Goal: Communication & Community: Answer question/provide support

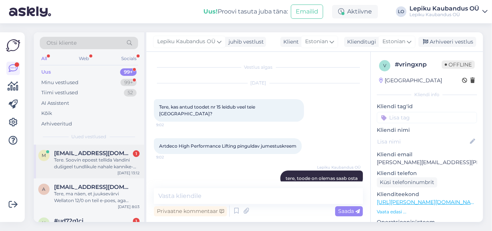
scroll to position [381, 0]
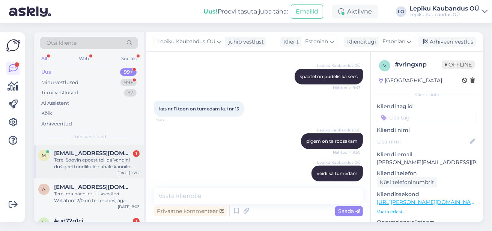
click at [93, 163] on div "Tere. Soovin epoest tellida Vandini dušigeel tundlikule nahale kannike-riisipii…" at bounding box center [96, 162] width 85 height 13
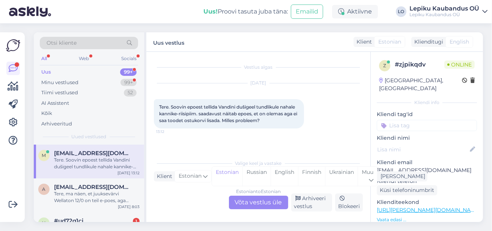
click at [434, 206] on link "[URL][PERSON_NAME][DOMAIN_NAME]" at bounding box center [427, 209] width 103 height 7
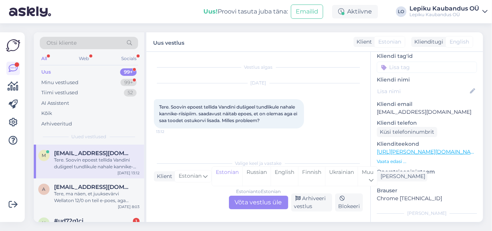
scroll to position [60, 0]
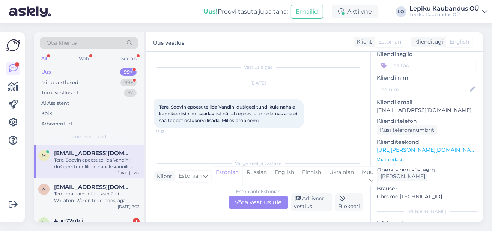
click at [399, 156] on p "Vaata edasi ..." at bounding box center [426, 159] width 100 height 7
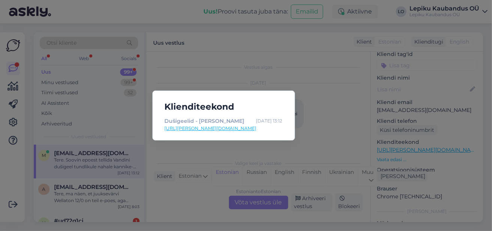
click at [317, 115] on div "Klienditeekond Dušigeelid - [PERSON_NAME] [DATE] 13:12 [URL][PERSON_NAME][DOMAI…" at bounding box center [246, 115] width 492 height 231
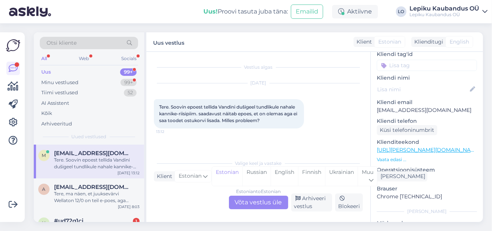
click at [270, 204] on div "Estonian to Estonian Võta vestlus üle" at bounding box center [258, 201] width 59 height 13
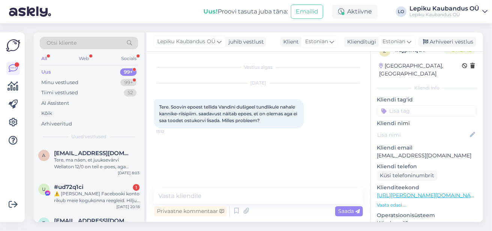
scroll to position [0, 0]
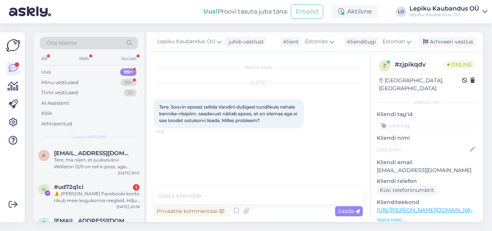
click at [43, 57] on div "All" at bounding box center [44, 59] width 9 height 10
click at [62, 80] on div "Minu vestlused" at bounding box center [59, 82] width 37 height 7
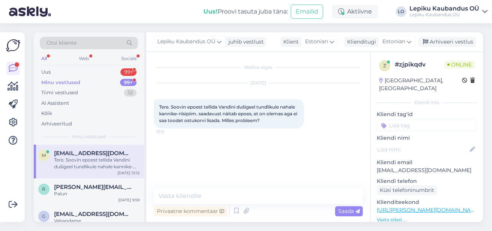
click at [94, 162] on div "Tere. Soovin epoest tellida Vandini dušigeel tundlikule nahale kannike-riisipii…" at bounding box center [96, 162] width 85 height 13
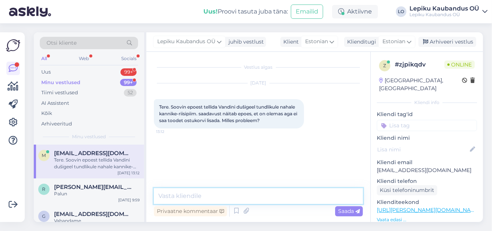
click at [207, 196] on textarea at bounding box center [258, 196] width 209 height 16
click at [181, 195] on textarea "Tere, ko he uurin" at bounding box center [258, 196] width 209 height 16
type textarea "Tere, kohe uurin"
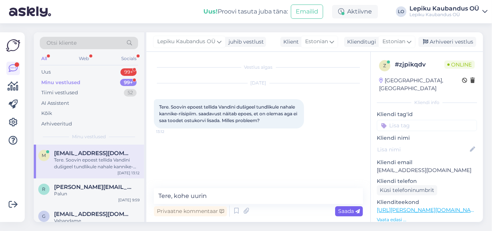
click at [351, 208] on span "Saada" at bounding box center [349, 210] width 22 height 7
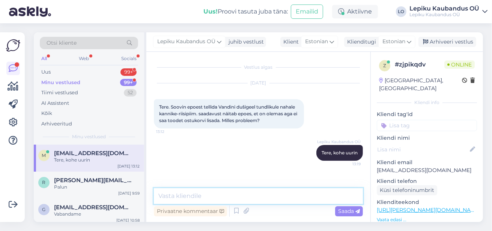
click at [187, 192] on textarea at bounding box center [258, 196] width 209 height 16
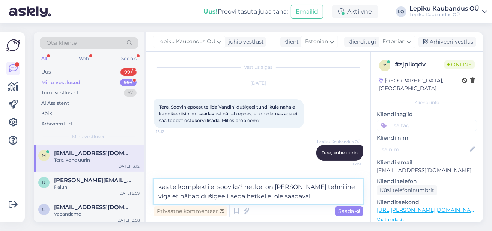
type textarea "kas te komplekti ei sooviks? hetkel on [PERSON_NAME] tehniline viga et näitab d…"
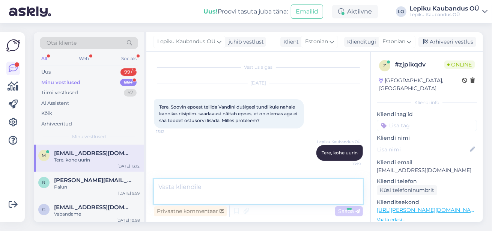
scroll to position [45, 0]
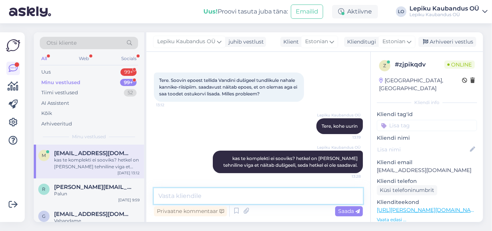
paste textarea "[URL][PERSON_NAME][DOMAIN_NAME][PERSON_NAME]"
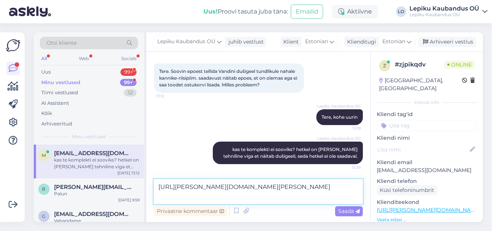
scroll to position [54, 0]
type textarea "[URL][PERSON_NAME][DOMAIN_NAME][PERSON_NAME]"
drag, startPoint x: 347, startPoint y: 212, endPoint x: 331, endPoint y: 211, distance: 16.5
click at [347, 212] on span "Saada" at bounding box center [349, 210] width 22 height 7
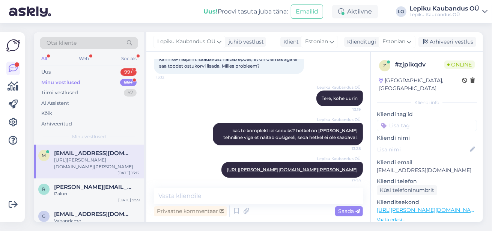
scroll to position [85, 0]
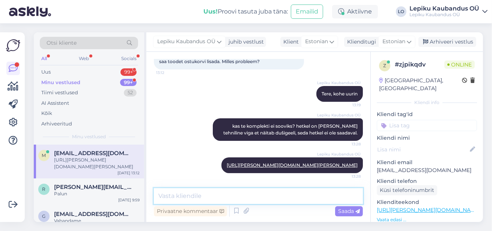
click at [188, 198] on textarea at bounding box center [258, 196] width 209 height 16
type textarea "komplekt on selline"
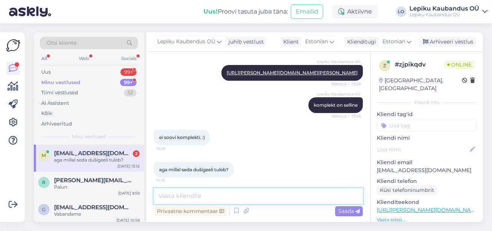
scroll to position [184, 0]
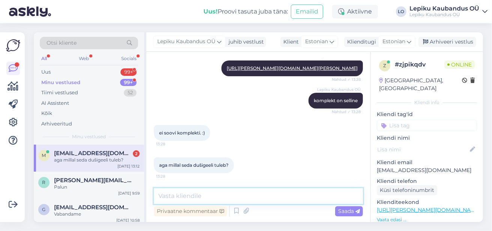
click at [202, 202] on textarea at bounding box center [258, 196] width 209 height 16
click at [201, 196] on textarea "Kui teil on veodi aega siis" at bounding box center [258, 196] width 209 height 16
click at [239, 194] on textarea "Kui teil on veidi aega siis" at bounding box center [258, 196] width 209 height 16
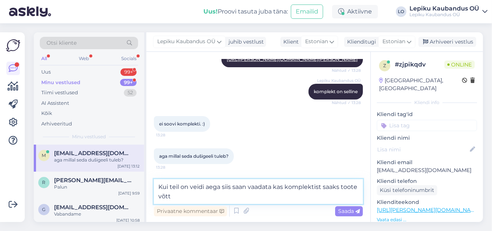
type textarea "Kui teil on veidi aega siis saan vaadata kas komplektist saaks toote [PERSON_NA…"
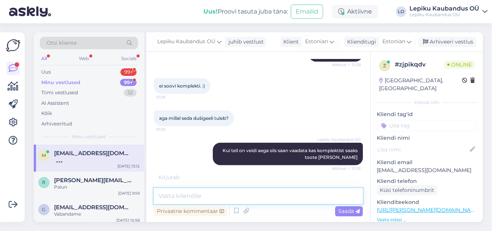
scroll to position [257, 0]
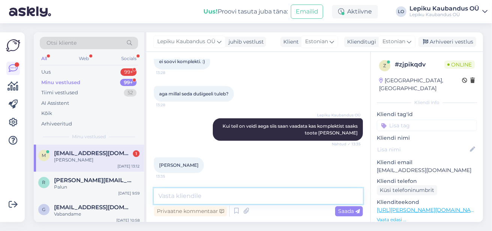
click at [191, 194] on textarea at bounding box center [258, 196] width 209 height 16
type textarea "saan komplektist toote teile"
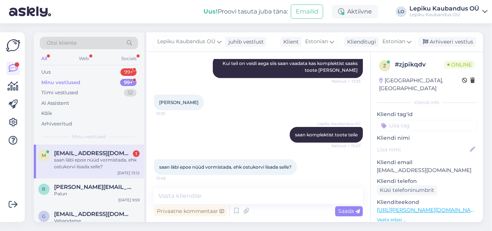
scroll to position [330, 0]
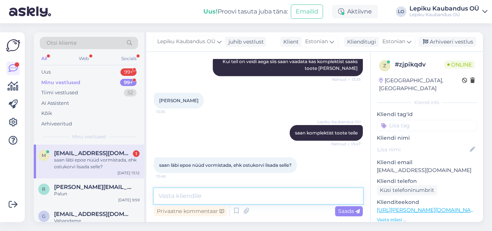
click at [180, 196] on textarea at bounding box center [258, 196] width 209 height 16
type textarea "jah saadan kohe lingi"
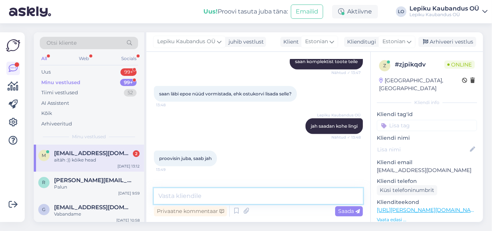
scroll to position [428, 0]
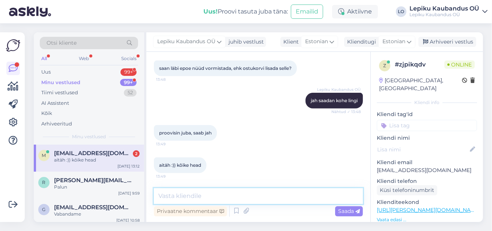
click at [196, 194] on textarea at bounding box center [258, 196] width 209 height 16
paste textarea "[URL][PERSON_NAME][DOMAIN_NAME][PERSON_NAME]"
type textarea "[URL][PERSON_NAME][DOMAIN_NAME][PERSON_NAME]"
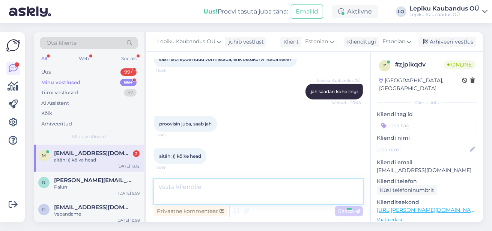
scroll to position [468, 0]
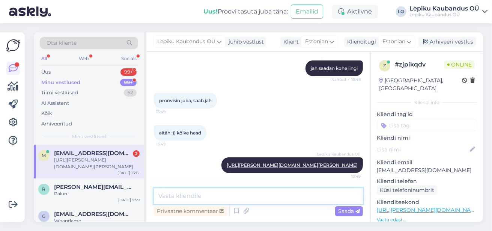
click at [191, 193] on textarea at bounding box center [258, 196] width 209 height 16
type textarea "nüüd saate osta"
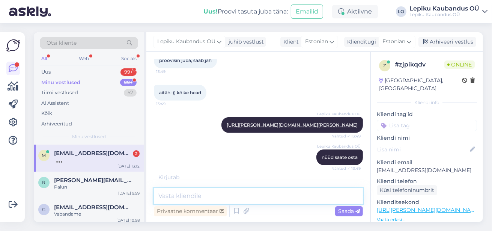
scroll to position [534, 0]
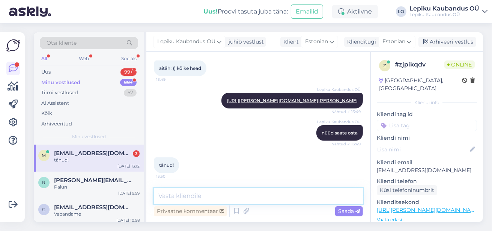
click at [182, 194] on textarea at bounding box center [258, 196] width 209 height 16
type textarea "Plaun, kena päeva"
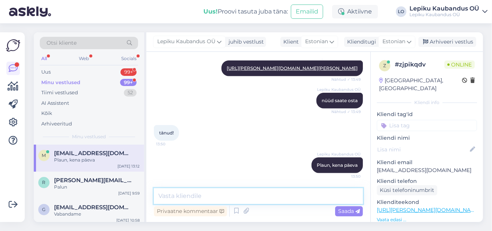
scroll to position [567, 0]
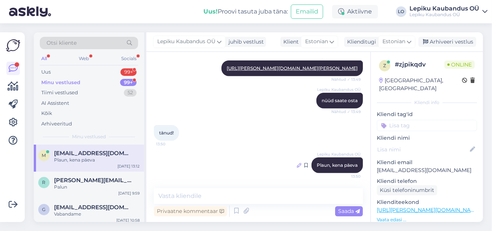
click at [297, 165] on icon at bounding box center [299, 165] width 4 height 4
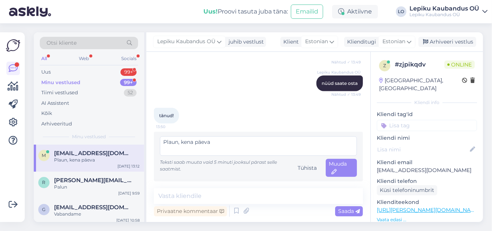
click at [170, 156] on textarea "Plaun, kena päeva" at bounding box center [258, 145] width 197 height 19
click at [168, 156] on textarea "Plaun, kena päeva" at bounding box center [258, 145] width 197 height 19
click at [170, 156] on textarea "[PERSON_NAME] päeva" at bounding box center [258, 145] width 197 height 19
type textarea "[PERSON_NAME] päeva"
click at [339, 175] on span "Muuda" at bounding box center [337, 167] width 18 height 15
